Goal: Transaction & Acquisition: Subscribe to service/newsletter

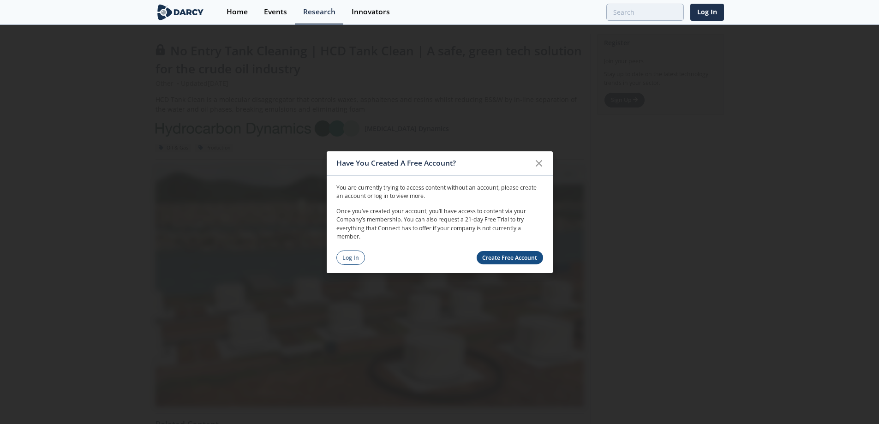
click at [525, 260] on link "Create Free Account" at bounding box center [510, 257] width 66 height 13
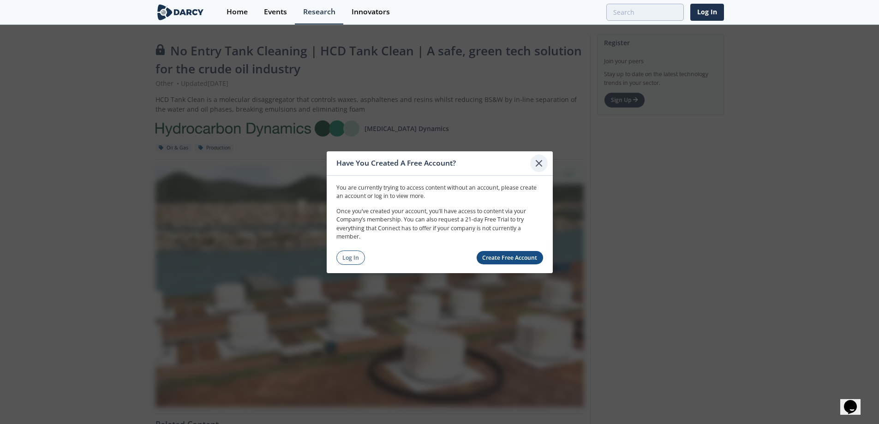
click at [542, 163] on icon at bounding box center [538, 162] width 11 height 11
